Goal: Information Seeking & Learning: Find specific fact

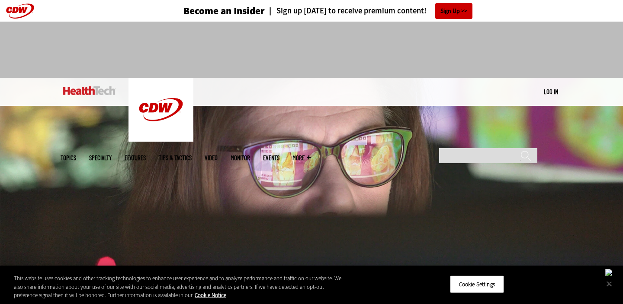
click at [445, 243] on img at bounding box center [311, 186] width 623 height 216
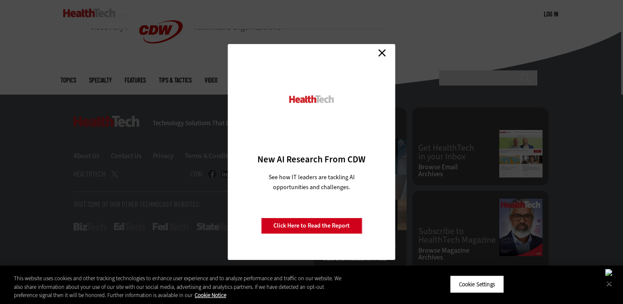
scroll to position [2387, 0]
click at [383, 50] on link "Close" at bounding box center [381, 52] width 13 height 13
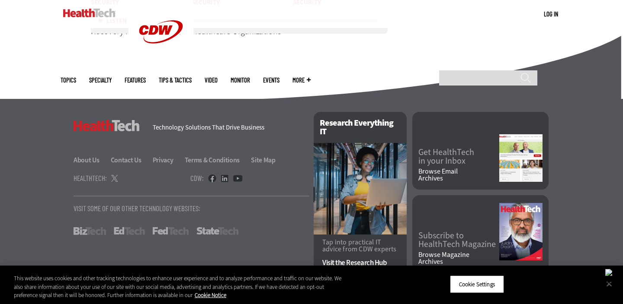
scroll to position [2397, 0]
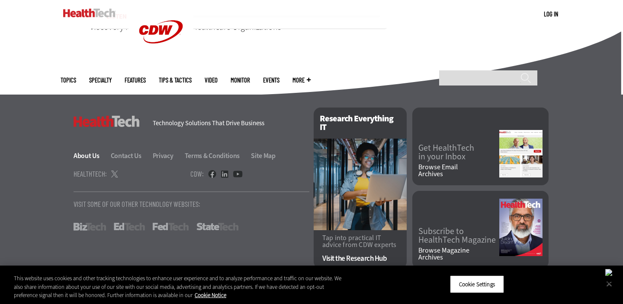
click at [86, 154] on link "About Us" at bounding box center [92, 155] width 36 height 9
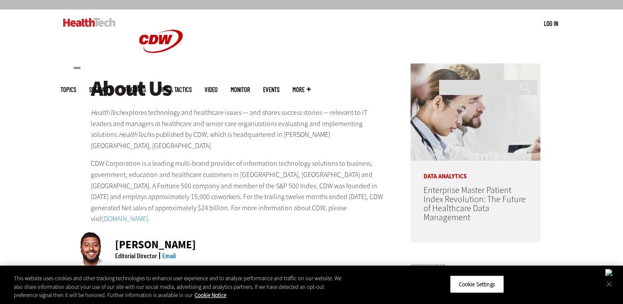
scroll to position [73, 0]
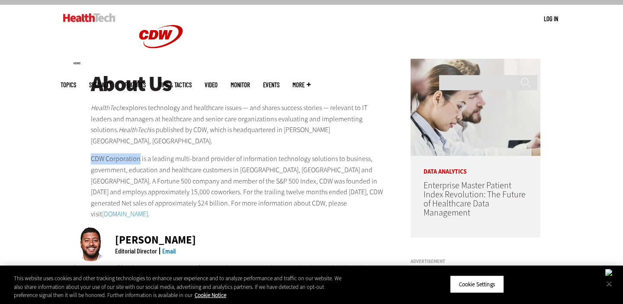
drag, startPoint x: 92, startPoint y: 148, endPoint x: 140, endPoint y: 148, distance: 48.0
click at [140, 154] on p "CDW Corporation is a leading multi-brand provider of information technology sol…" at bounding box center [239, 187] width 297 height 67
click at [132, 210] on link "www.CDW.com" at bounding box center [125, 214] width 46 height 9
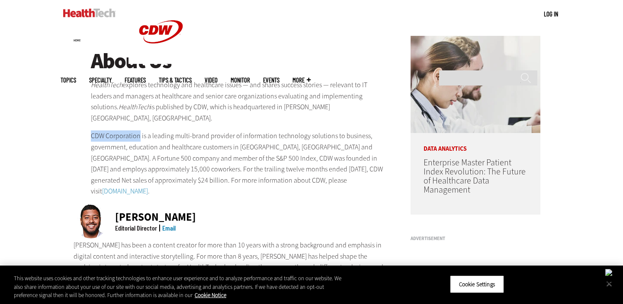
scroll to position [0, 0]
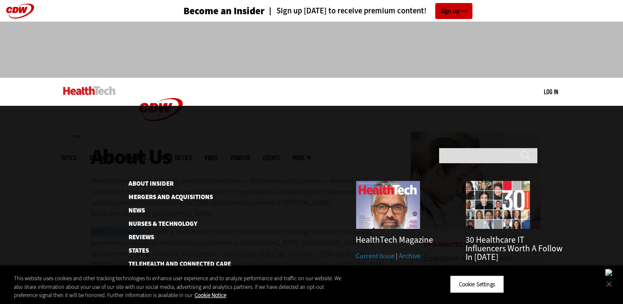
click at [279, 155] on link "Events" at bounding box center [271, 158] width 16 height 6
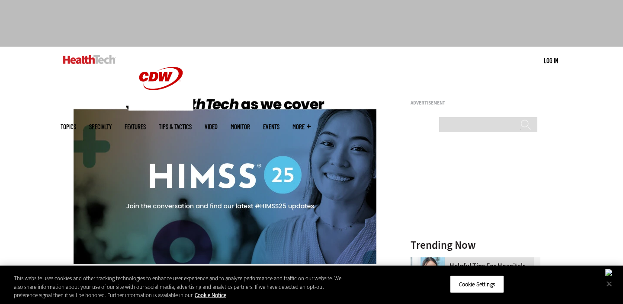
scroll to position [25, 0]
